Goal: Find specific page/section: Find specific page/section

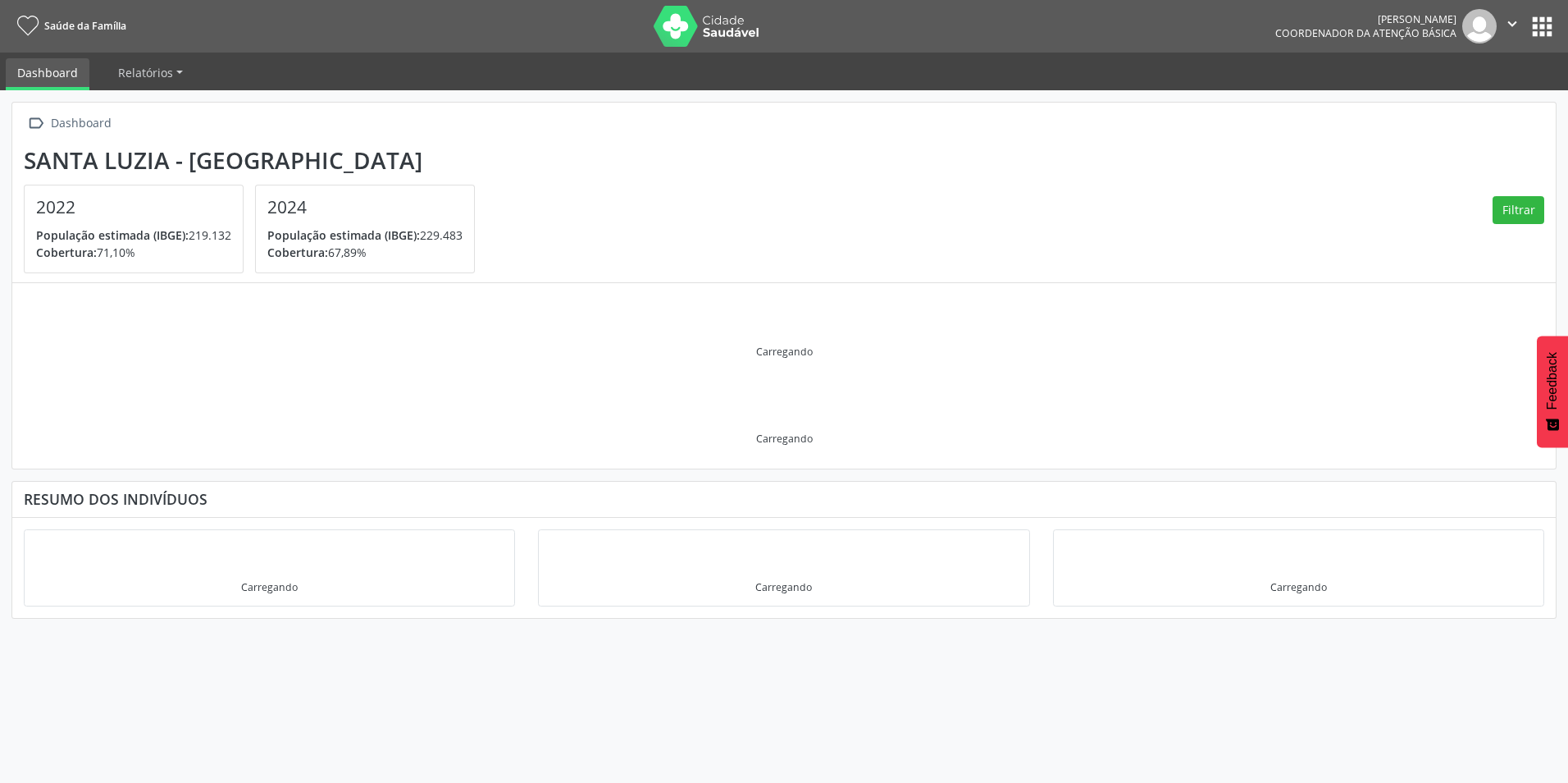
click at [1537, 26] on button "apps" at bounding box center [1542, 26] width 29 height 29
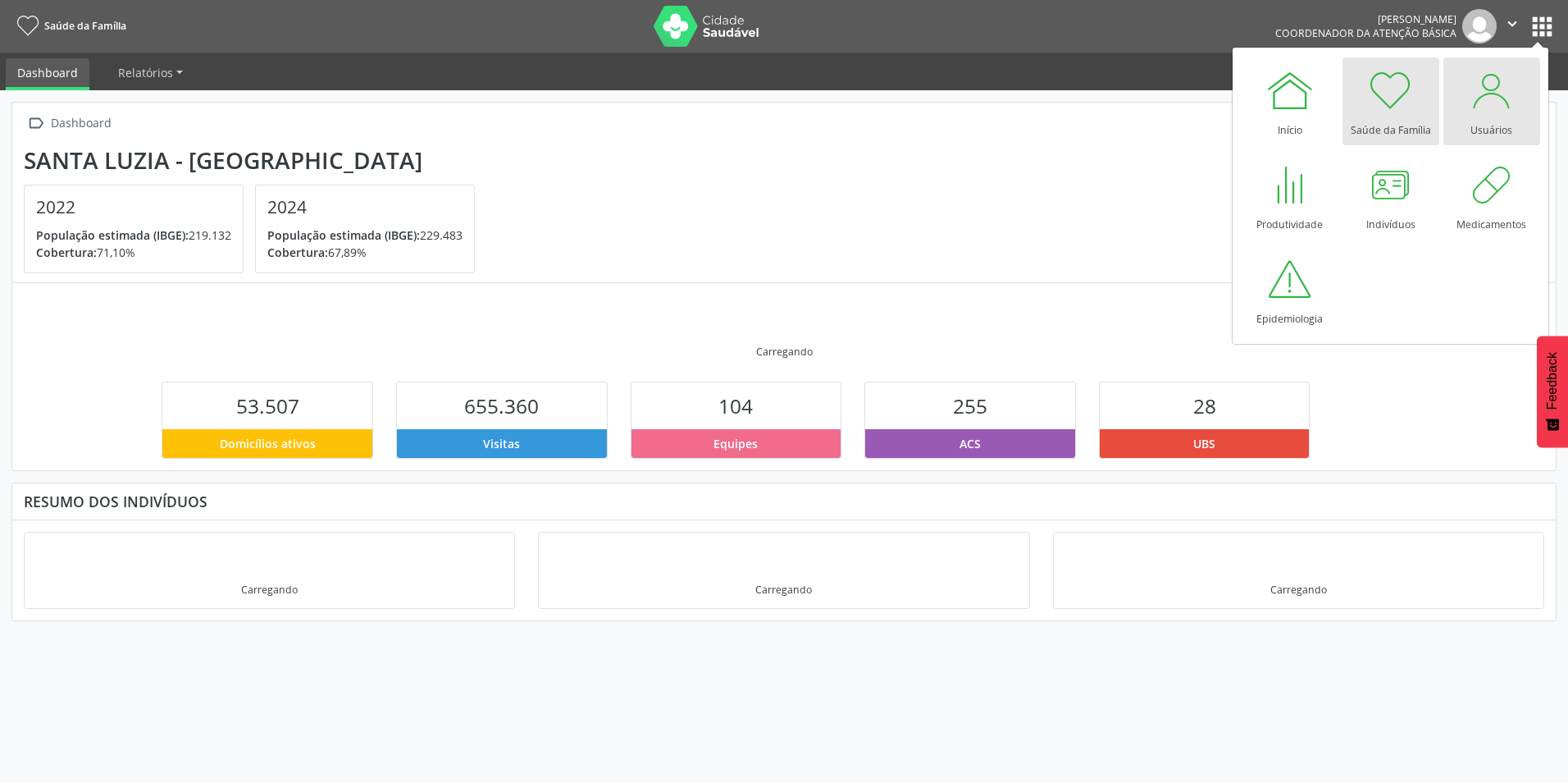
click at [1489, 111] on div at bounding box center [1492, 89] width 49 height 49
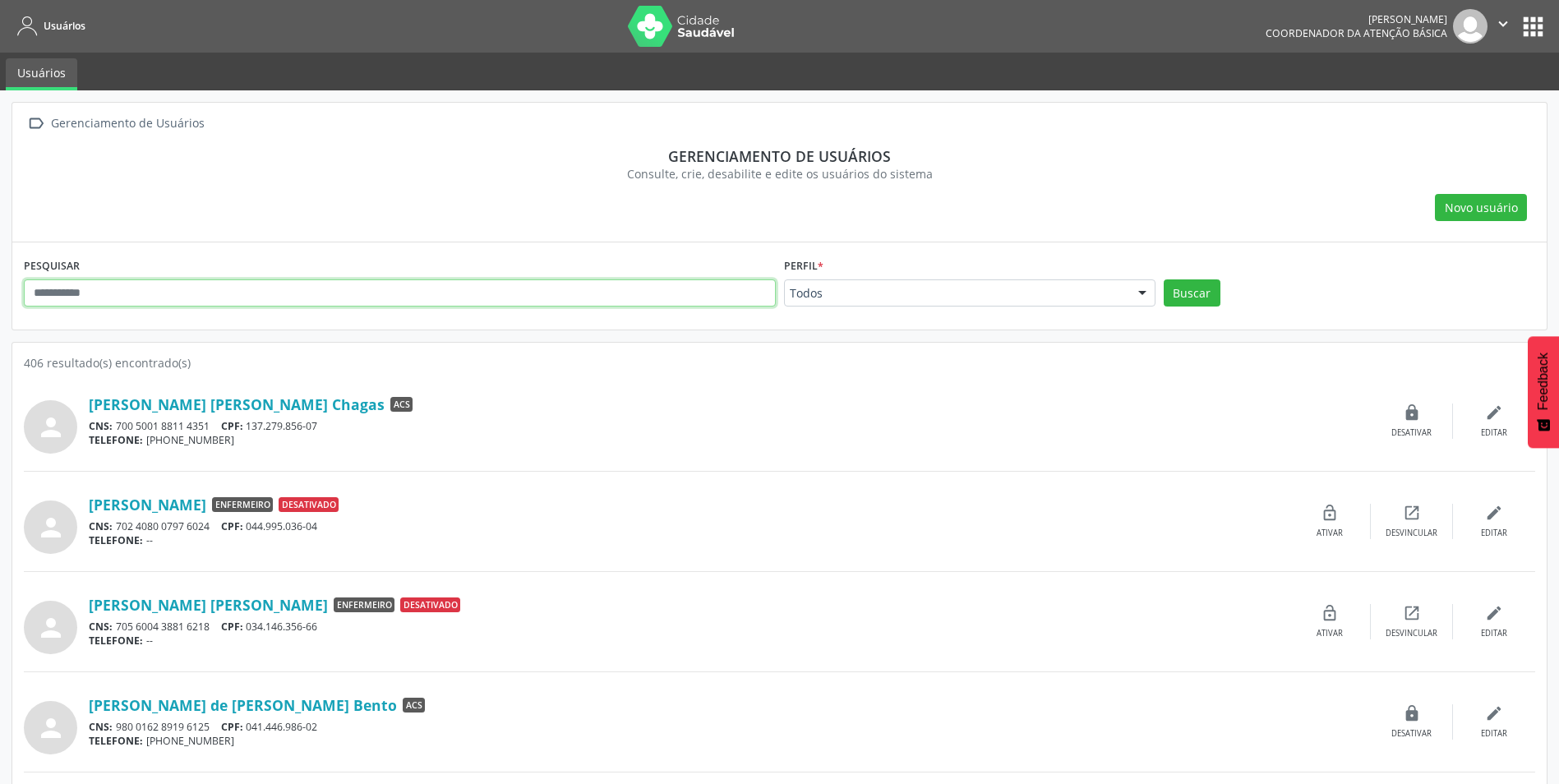
click at [180, 296] on input "text" at bounding box center [399, 293] width 752 height 28
click at [208, 297] on input "text" at bounding box center [399, 293] width 752 height 28
type input "*******"
click at [1163, 279] on button "Buscar" at bounding box center [1191, 293] width 56 height 28
